Goal: Check status: Check status

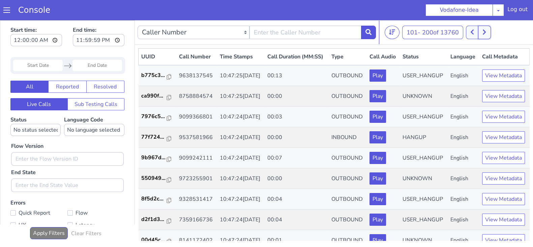
click at [482, 35] on button at bounding box center [484, 32] width 12 height 13
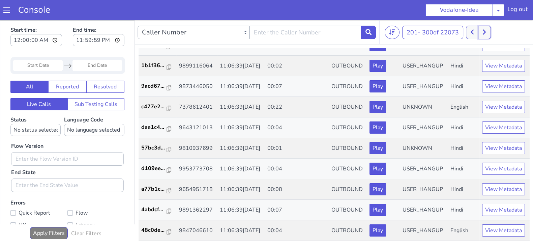
scroll to position [2, 0]
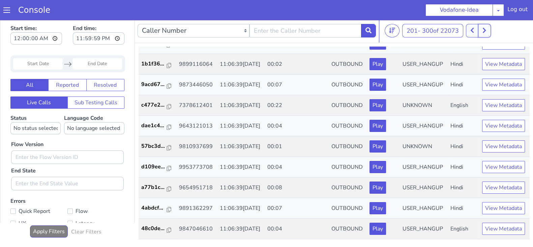
click at [488, 28] on button at bounding box center [484, 30] width 12 height 13
click at [485, 30] on icon at bounding box center [484, 30] width 4 height 6
click at [485, 37] on nav "Caller Number Call UUID Custom Parameter 401 - 500 of 22136 20 50 100" at bounding box center [334, 31] width 398 height 25
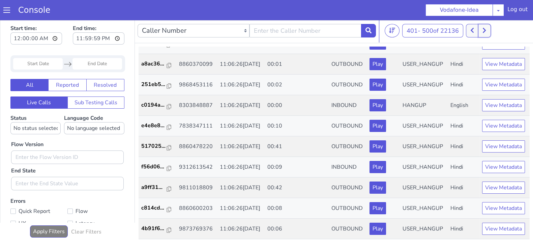
click at [485, 35] on button at bounding box center [484, 30] width 12 height 13
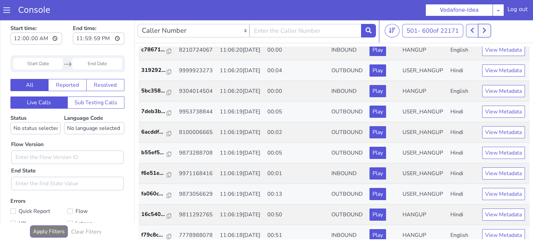
scroll to position [1145, 0]
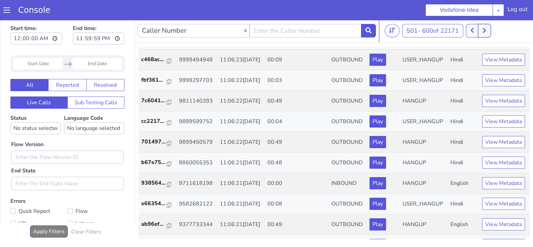
click at [478, 28] on div at bounding box center [478, 30] width 25 height 13
click at [477, 28] on button at bounding box center [472, 30] width 12 height 13
